Goal: Check status: Check status

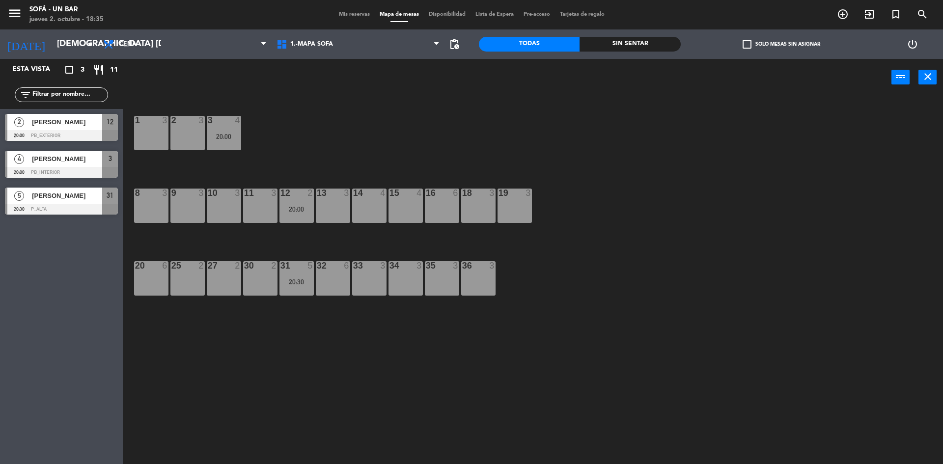
click at [340, 19] on div "Mis reservas Mapa de mesas Disponibilidad Lista de Espera Pre-acceso Tarjetas d…" at bounding box center [472, 14] width 276 height 9
click at [350, 15] on span "Mis reservas" at bounding box center [354, 14] width 41 height 5
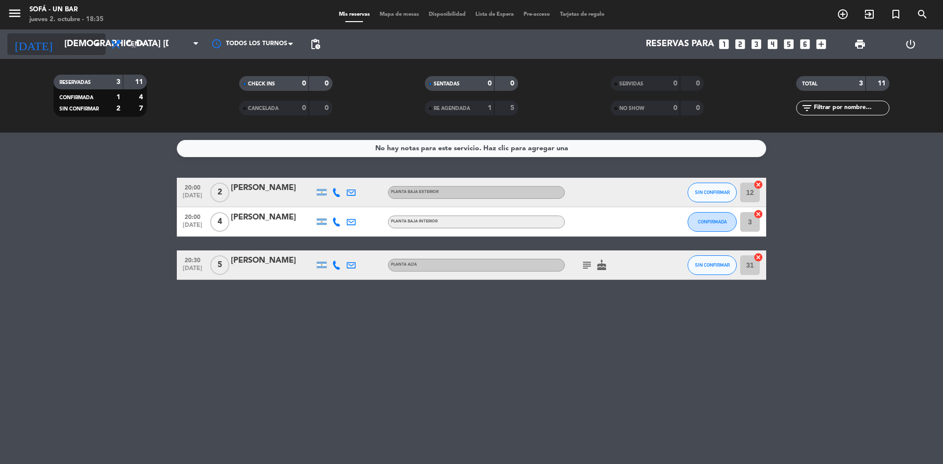
click at [65, 55] on div "[DATE] jue. [DATE] arrow_drop_down" at bounding box center [56, 43] width 98 height 29
click at [70, 43] on input "[DEMOGRAPHIC_DATA] [DATE]" at bounding box center [116, 44] width 114 height 20
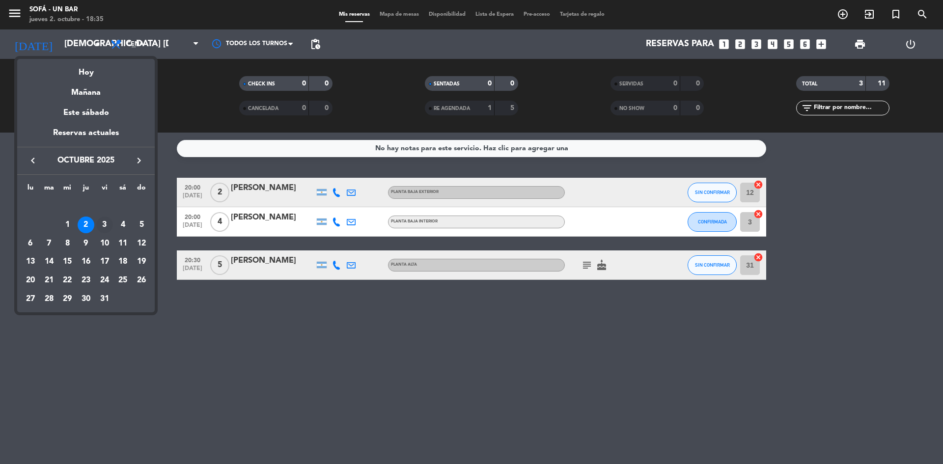
click at [104, 228] on div "3" at bounding box center [104, 225] width 17 height 17
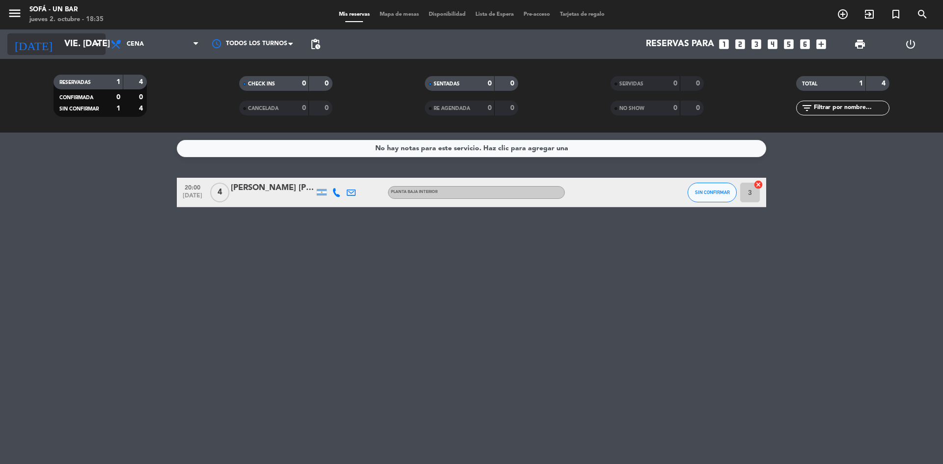
click at [72, 43] on input "vie. [DATE]" at bounding box center [116, 44] width 114 height 20
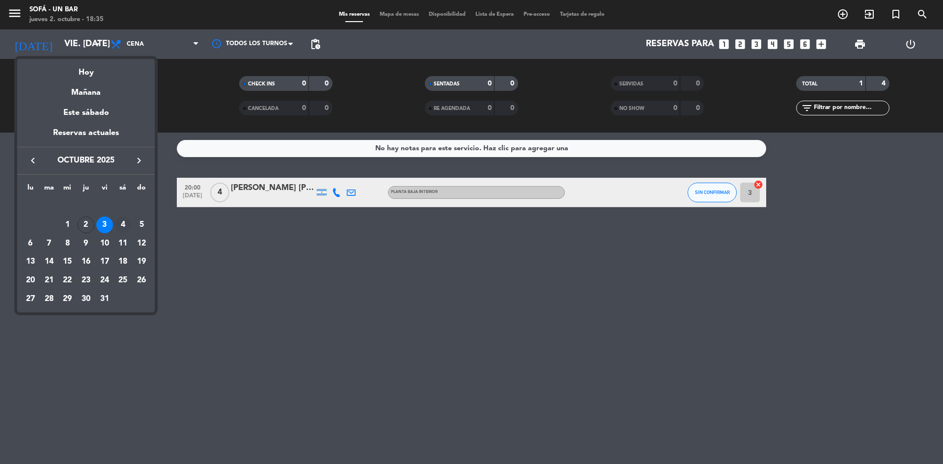
click at [124, 230] on div "4" at bounding box center [122, 225] width 17 height 17
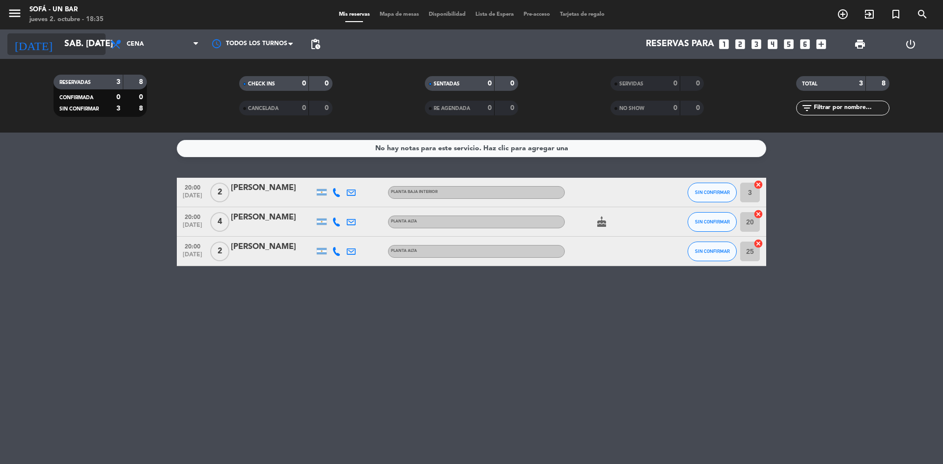
click at [81, 49] on input "sáb. [DATE]" at bounding box center [116, 44] width 114 height 20
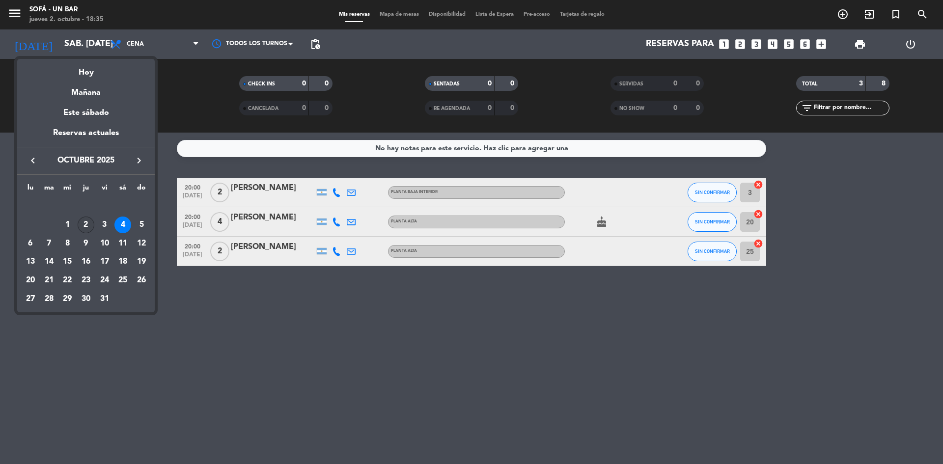
click at [92, 222] on div "2" at bounding box center [86, 225] width 17 height 17
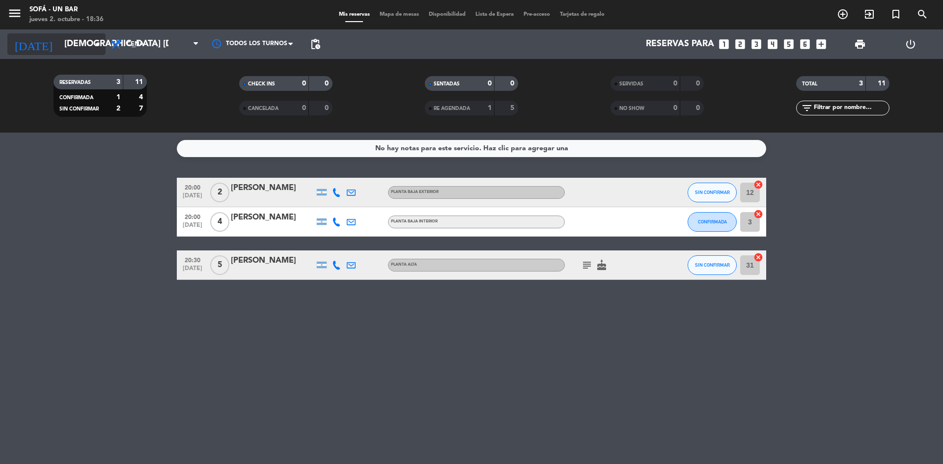
click at [98, 38] on icon "arrow_drop_down" at bounding box center [97, 44] width 12 height 12
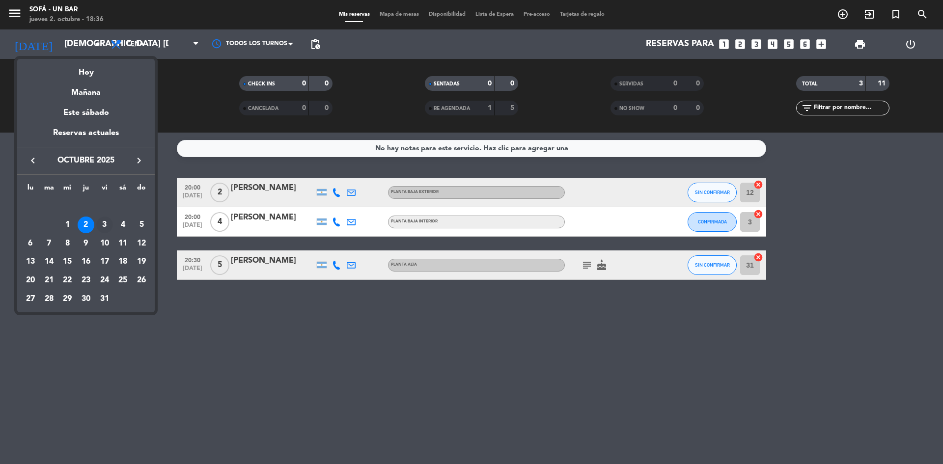
click at [99, 225] on div "3" at bounding box center [104, 225] width 17 height 17
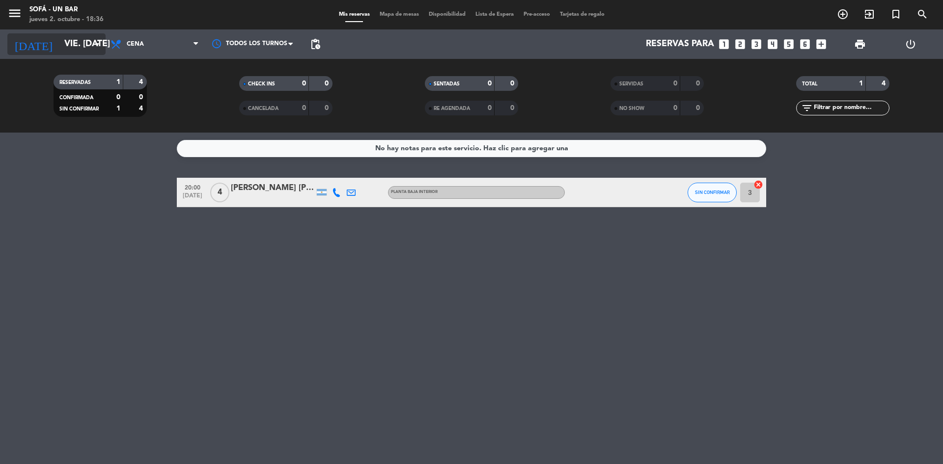
click at [86, 51] on input "vie. [DATE]" at bounding box center [116, 44] width 114 height 20
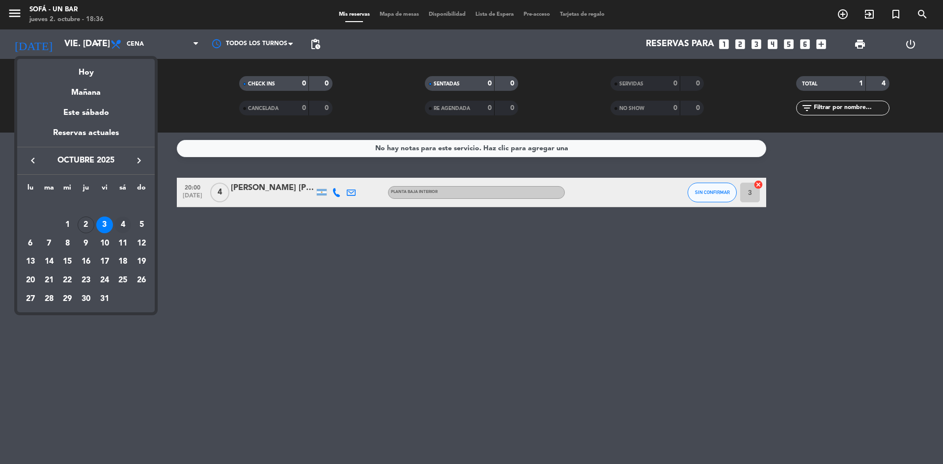
click at [118, 225] on div "4" at bounding box center [122, 225] width 17 height 17
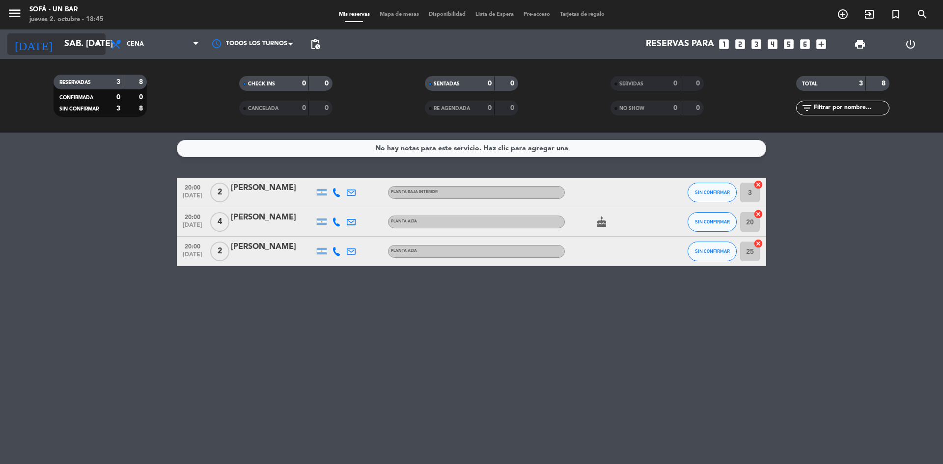
click at [100, 43] on icon "arrow_drop_down" at bounding box center [97, 44] width 12 height 12
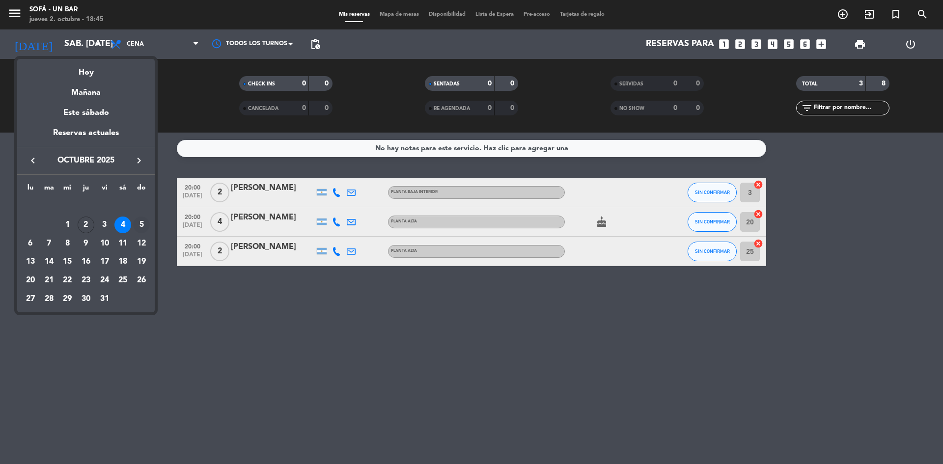
click at [142, 225] on div "5" at bounding box center [141, 225] width 17 height 17
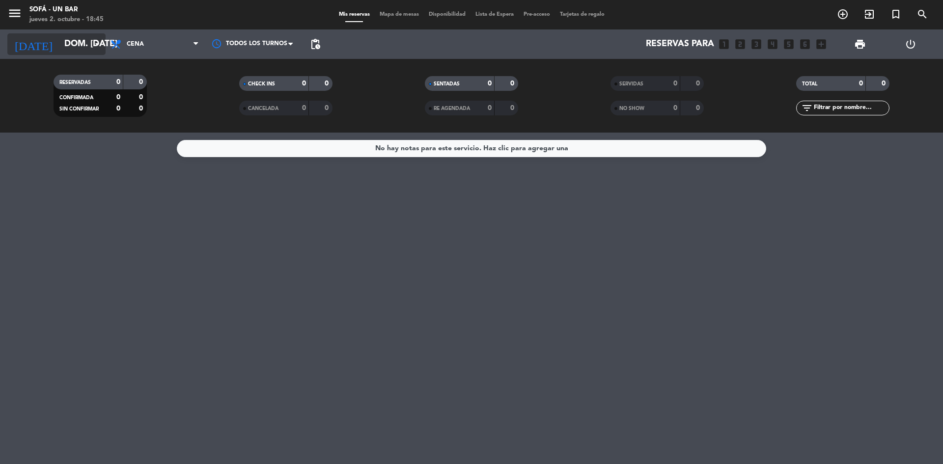
click at [92, 45] on icon "arrow_drop_down" at bounding box center [97, 44] width 12 height 12
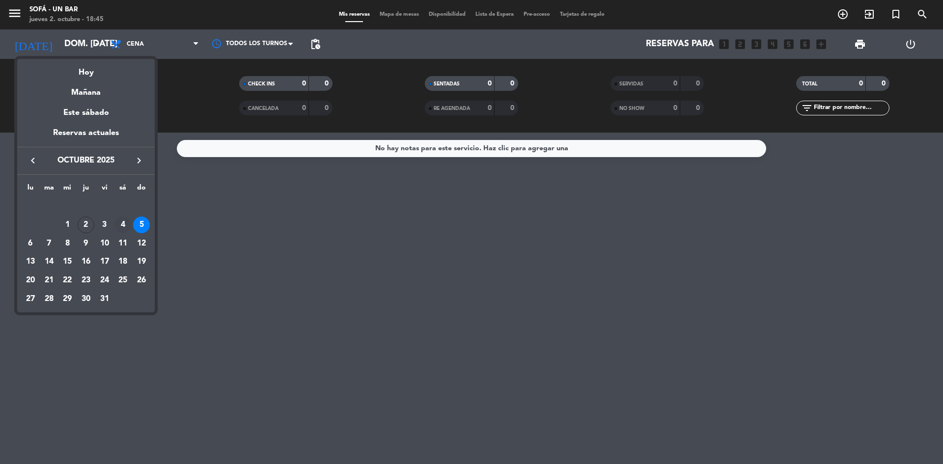
click at [120, 222] on div "4" at bounding box center [122, 225] width 17 height 17
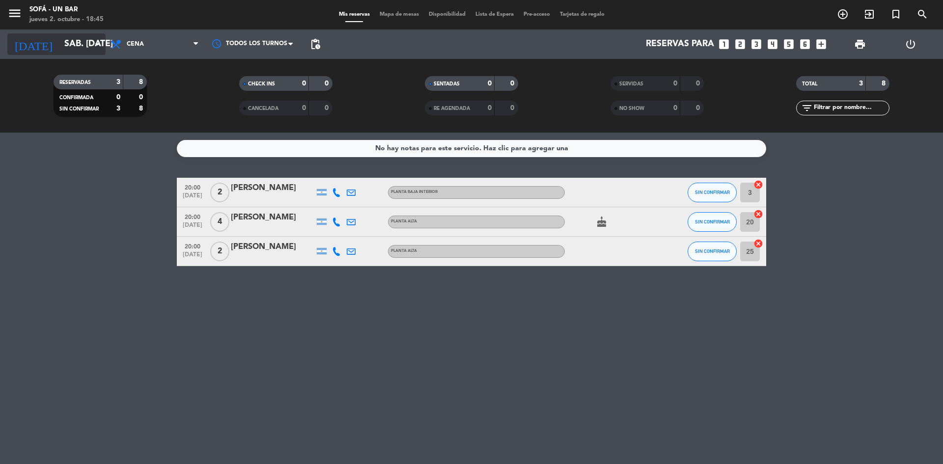
click at [89, 47] on input "sáb. [DATE]" at bounding box center [116, 44] width 114 height 20
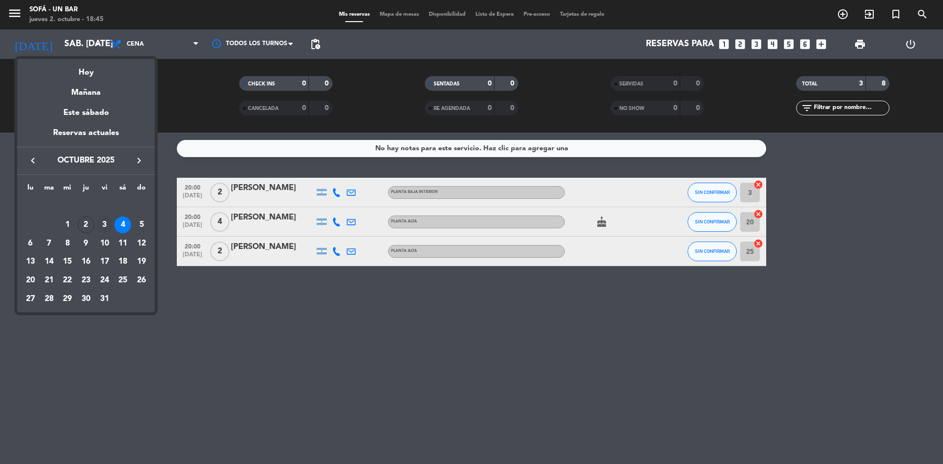
click at [100, 225] on div "3" at bounding box center [104, 225] width 17 height 17
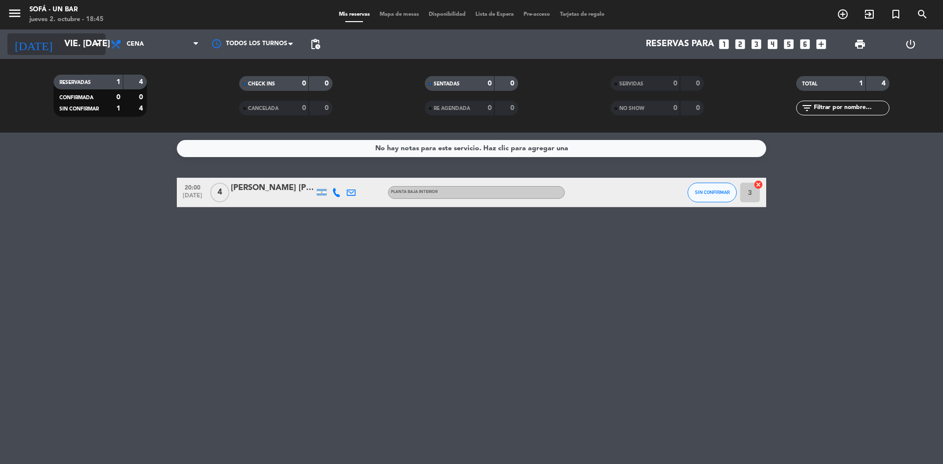
click at [95, 46] on icon "arrow_drop_down" at bounding box center [97, 44] width 12 height 12
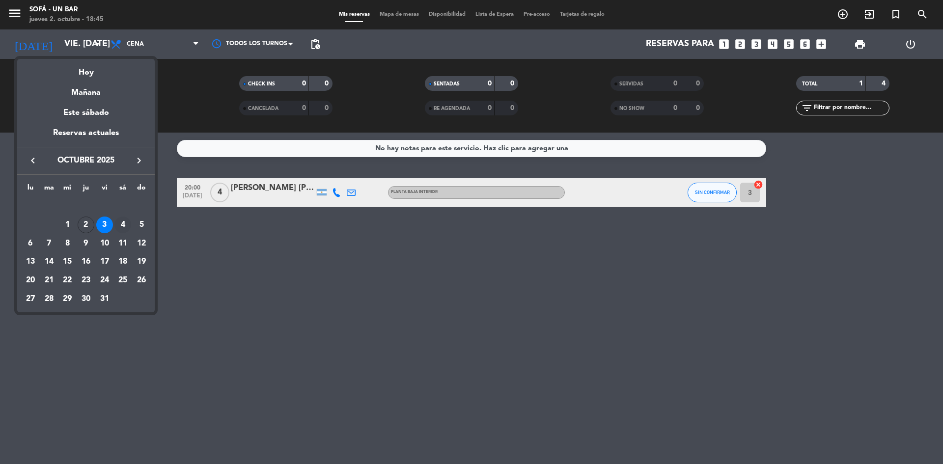
click at [124, 224] on div "4" at bounding box center [122, 225] width 17 height 17
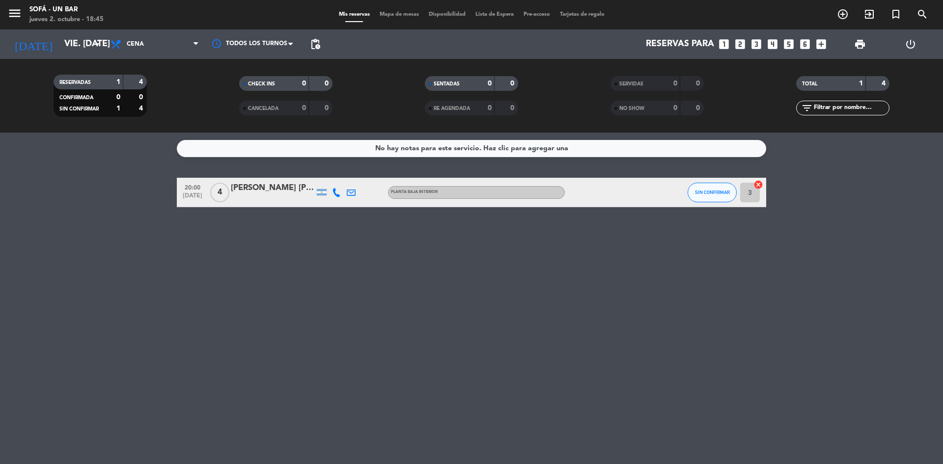
type input "sáb. [DATE]"
